Goal: Check status: Check status

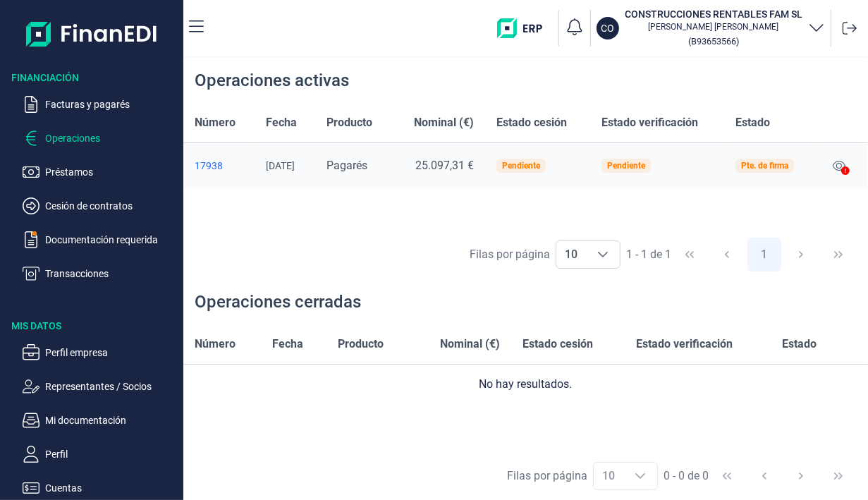
click at [844, 168] on icon at bounding box center [845, 170] width 8 height 8
click at [839, 163] on icon at bounding box center [838, 166] width 13 height 10
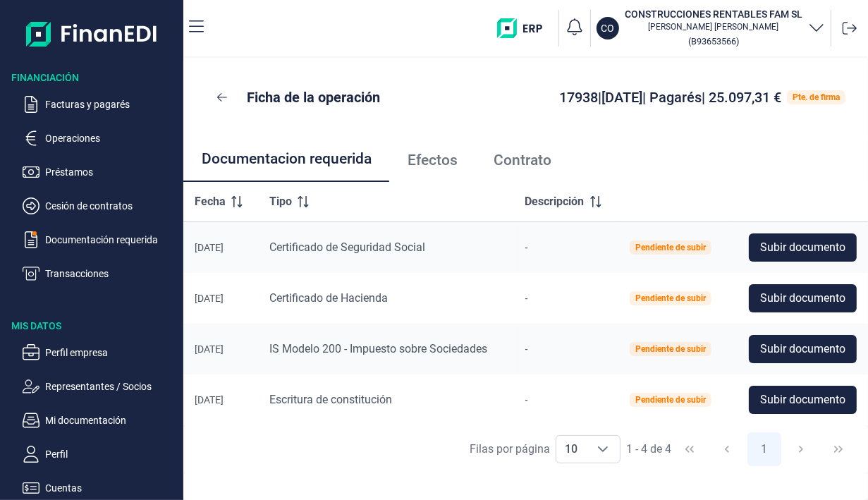
click at [70, 143] on p "Operaciones" at bounding box center [111, 138] width 133 height 17
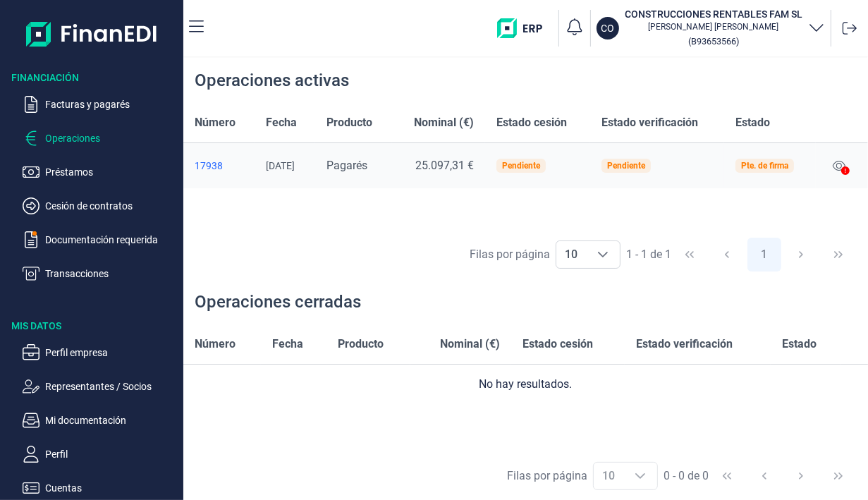
click at [777, 159] on div "Pte. de firma" at bounding box center [764, 166] width 59 height 14
click at [639, 164] on div "Pendiente" at bounding box center [626, 165] width 38 height 8
click at [540, 161] on div "Pendiente" at bounding box center [521, 165] width 38 height 8
click at [464, 161] on span "25.097,31 €" at bounding box center [444, 165] width 59 height 13
click at [839, 161] on icon at bounding box center [838, 165] width 13 height 11
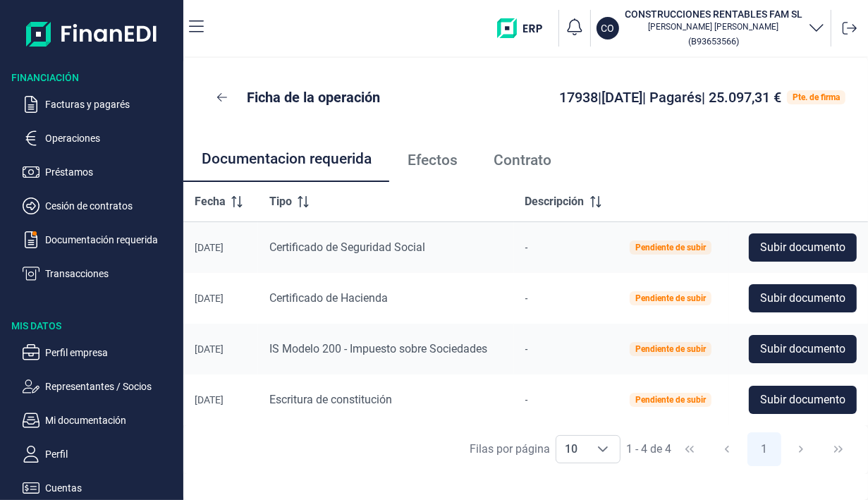
click at [811, 252] on span "Subir documento" at bounding box center [802, 247] width 85 height 17
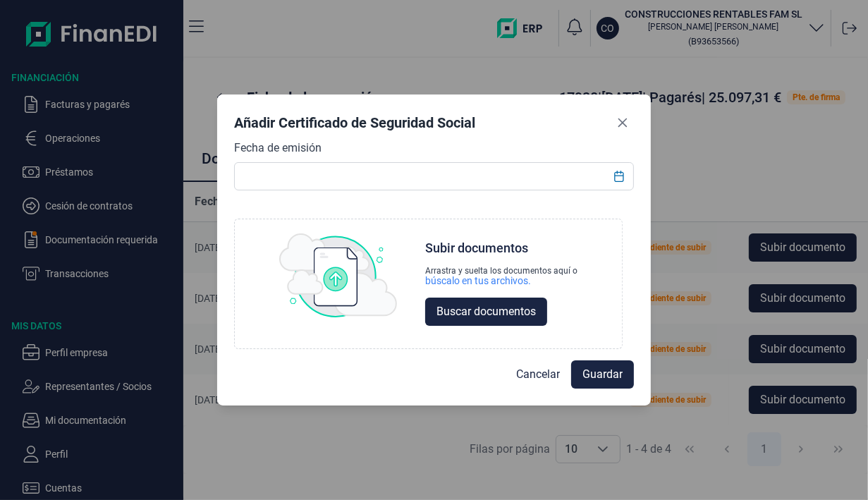
click at [626, 126] on icon "Close" at bounding box center [622, 122] width 9 height 9
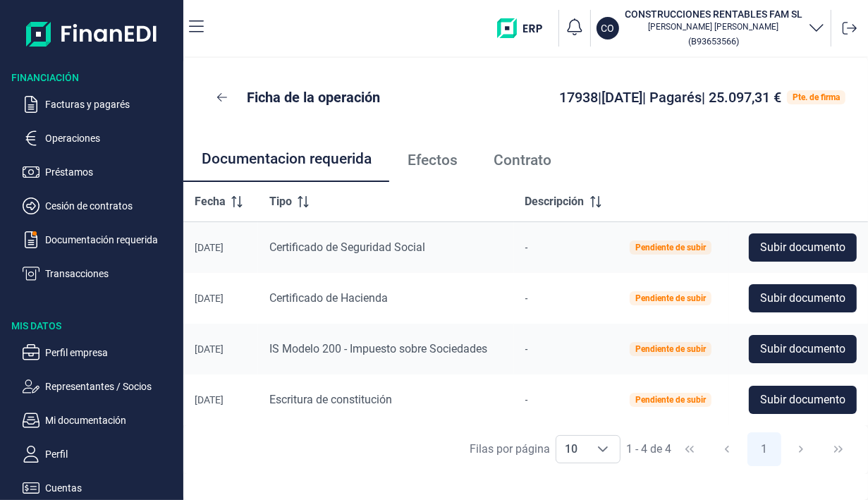
click at [443, 171] on link "Efectos" at bounding box center [432, 160] width 86 height 47
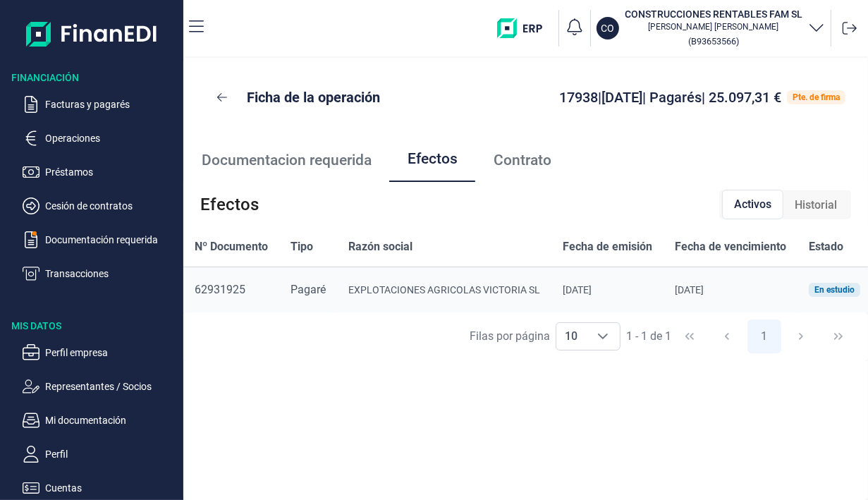
click at [835, 283] on div "En estudio" at bounding box center [833, 290] width 51 height 14
click at [835, 288] on div "En estudio" at bounding box center [834, 289] width 40 height 8
click at [531, 159] on span "Contrato" at bounding box center [522, 160] width 58 height 15
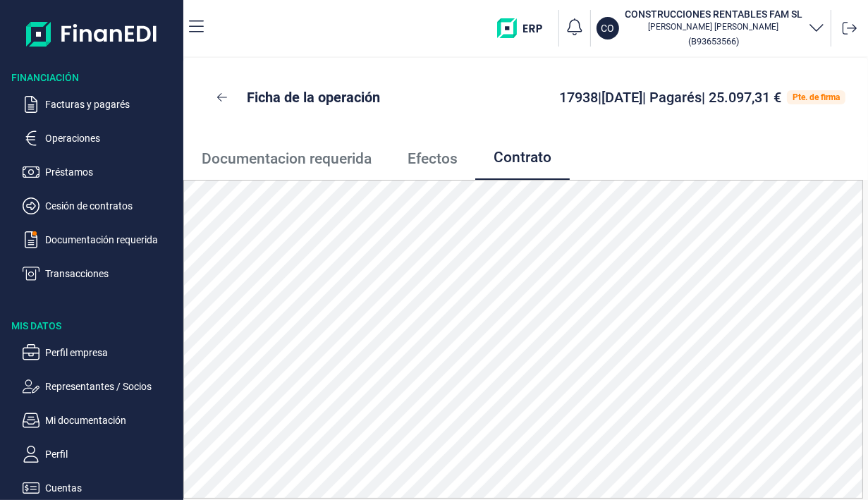
click at [432, 156] on span "Efectos" at bounding box center [432, 159] width 50 height 15
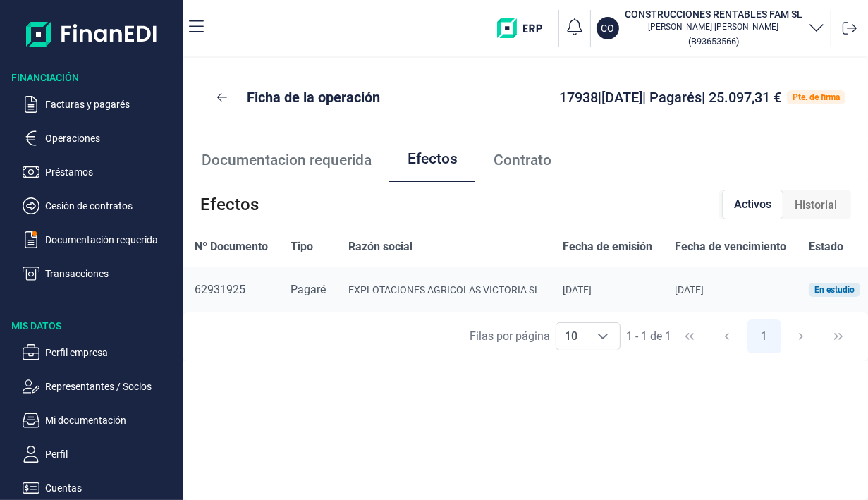
click at [469, 82] on div "Ficha de la operación 17938 | [DATE] | Pagarés | 25.097,31 € Pte. de firma" at bounding box center [525, 97] width 639 height 34
